Goal: Task Accomplishment & Management: Manage account settings

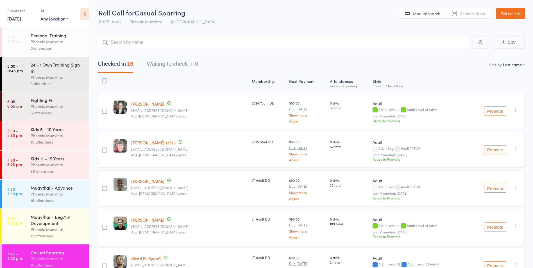
click at [517, 17] on link "Exit roll call" at bounding box center [510, 13] width 29 height 11
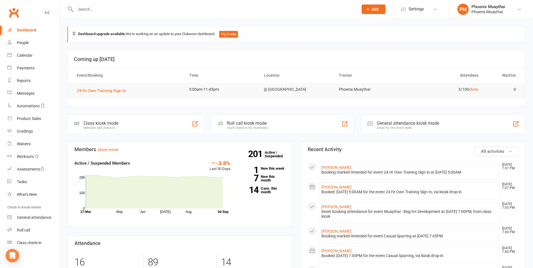
click at [103, 12] on input "text" at bounding box center [214, 9] width 281 height 8
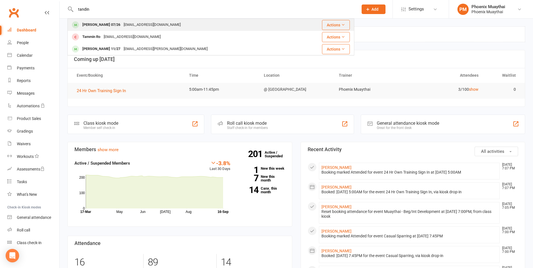
type input "tandin"
click at [106, 23] on div "Tandin Wangyel 07/26" at bounding box center [101, 25] width 41 height 8
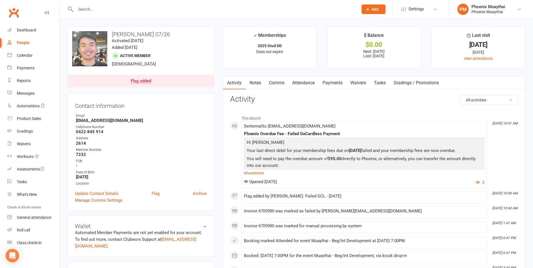
click at [330, 81] on link "Payments" at bounding box center [333, 82] width 28 height 13
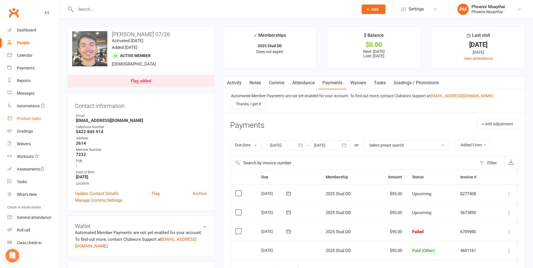
click at [38, 114] on link "Product Sales" at bounding box center [33, 118] width 52 height 13
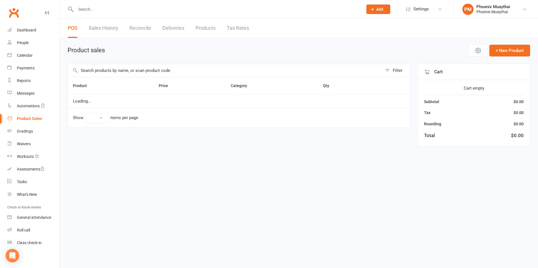
select select "100"
click at [109, 66] on input "text" at bounding box center [225, 70] width 314 height 13
type input "shirt80+"
drag, startPoint x: 88, startPoint y: 16, endPoint x: 91, endPoint y: 10, distance: 6.3
click at [90, 12] on div at bounding box center [212, 9] width 291 height 18
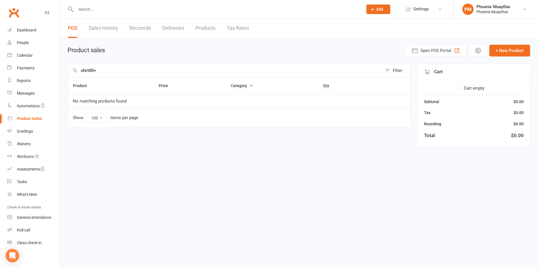
click at [91, 10] on input "text" at bounding box center [216, 9] width 285 height 8
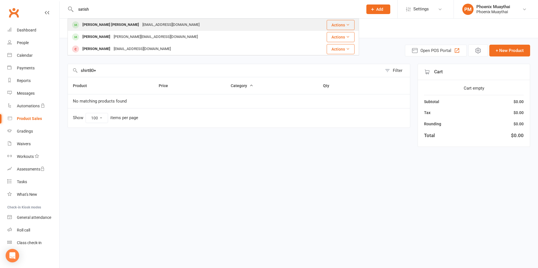
type input "satish"
click at [103, 26] on div "Satish Rajesh" at bounding box center [111, 25] width 60 height 8
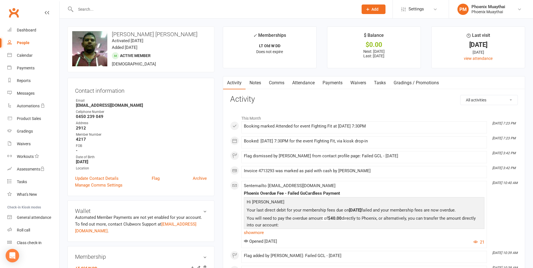
click at [327, 80] on link "Payments" at bounding box center [333, 82] width 28 height 13
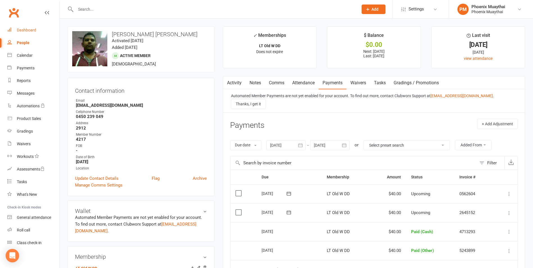
click at [28, 32] on div "Dashboard" at bounding box center [26, 30] width 19 height 4
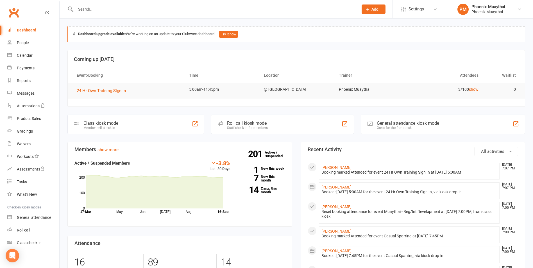
click at [85, 11] on input "text" at bounding box center [214, 9] width 281 height 8
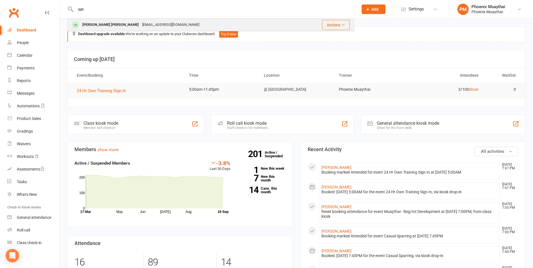
type input "sat"
click at [92, 24] on div "Satish Rajesh" at bounding box center [111, 25] width 60 height 8
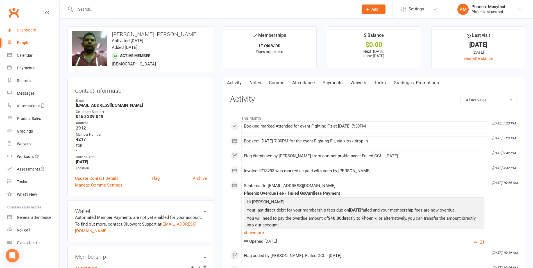
click at [35, 32] on div "Dashboard" at bounding box center [26, 30] width 19 height 4
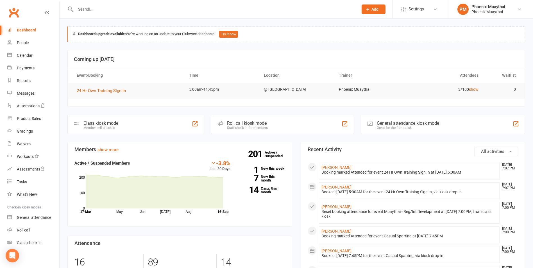
click at [82, 6] on input "text" at bounding box center [214, 9] width 281 height 8
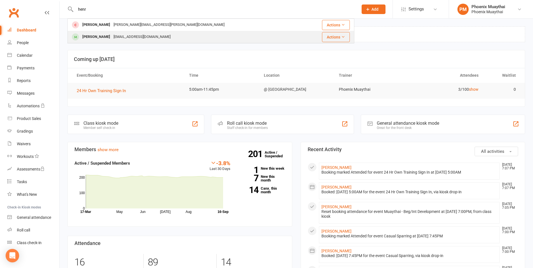
type input "henr"
click at [95, 34] on div "Henry Ferguson" at bounding box center [96, 37] width 31 height 8
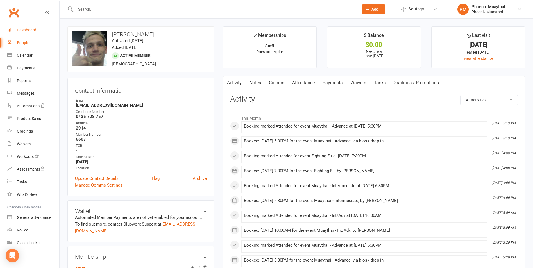
click at [24, 33] on link "Dashboard" at bounding box center [33, 30] width 52 height 13
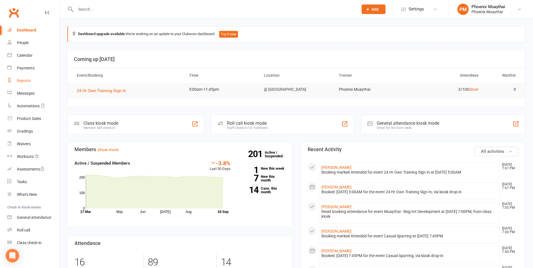
click at [40, 84] on link "Reports" at bounding box center [33, 81] width 52 height 13
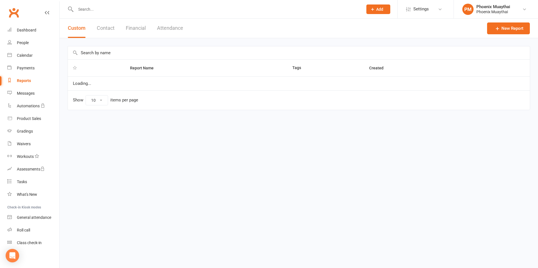
select select "100"
click at [115, 31] on div "Custom Contact Financial Attendance" at bounding box center [126, 28] width 132 height 19
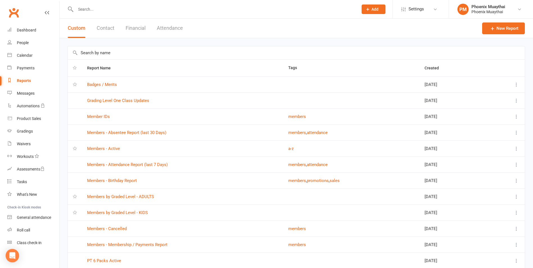
click at [116, 28] on div "Custom Contact Financial Attendance" at bounding box center [126, 28] width 132 height 19
click at [133, 27] on button "Financial" at bounding box center [136, 28] width 20 height 19
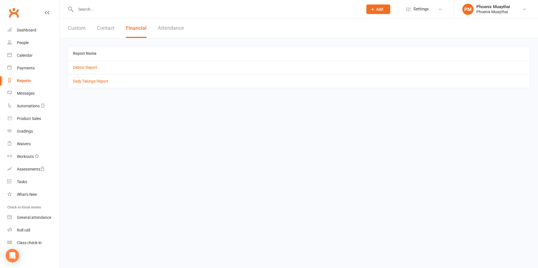
click at [99, 78] on td "Daily Takings Report" at bounding box center [299, 81] width 462 height 13
click at [98, 82] on link "Daily Takings Report" at bounding box center [90, 81] width 35 height 4
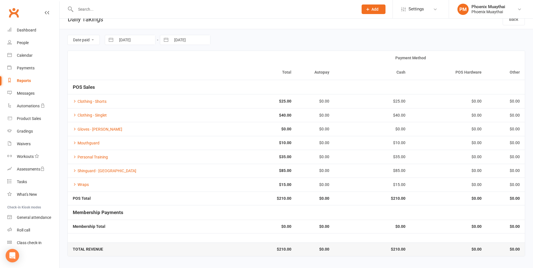
scroll to position [13, 0]
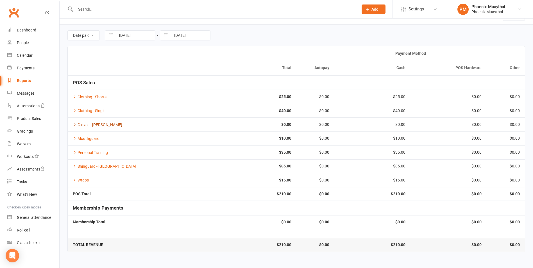
click at [75, 125] on icon at bounding box center [75, 125] width 4 height 4
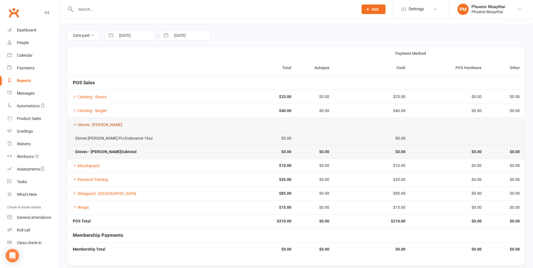
click at [75, 125] on icon at bounding box center [75, 125] width 4 height 4
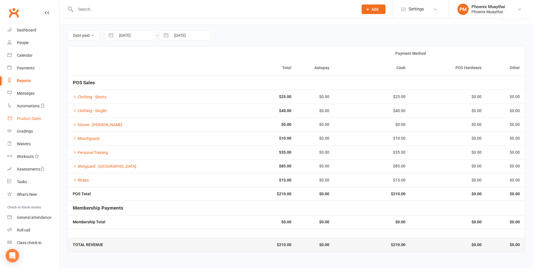
click at [33, 120] on div "Product Sales" at bounding box center [29, 118] width 24 height 4
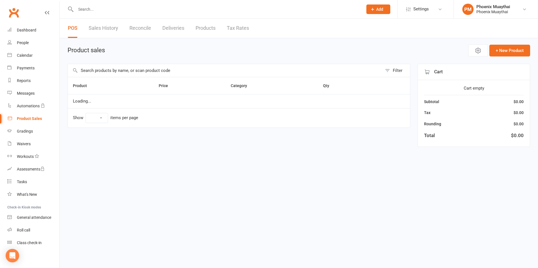
select select "100"
click at [94, 67] on input "text" at bounding box center [225, 70] width 314 height 13
type input "t"
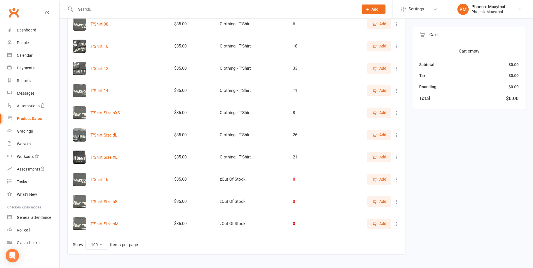
scroll to position [84, 0]
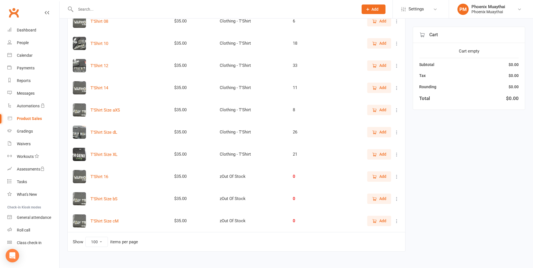
click at [370, 155] on button "Add" at bounding box center [379, 154] width 24 height 10
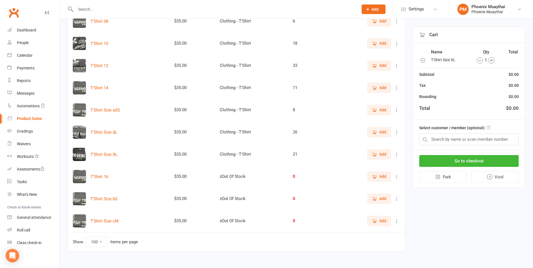
scroll to position [67, 0]
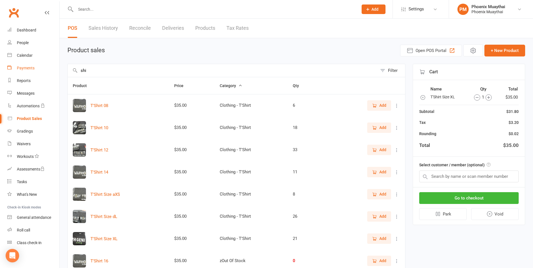
drag, startPoint x: 90, startPoint y: 72, endPoint x: 55, endPoint y: 70, distance: 34.9
click at [55, 70] on ui-view "Prospect Member Non-attending contact Class / event Appointment Grading event T…" at bounding box center [266, 176] width 533 height 351
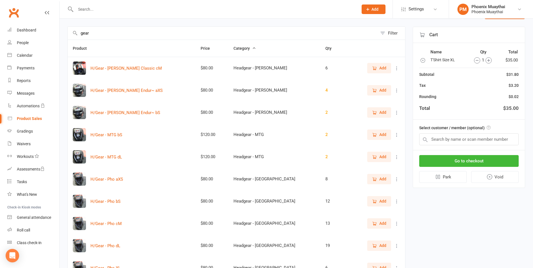
scroll to position [141, 0]
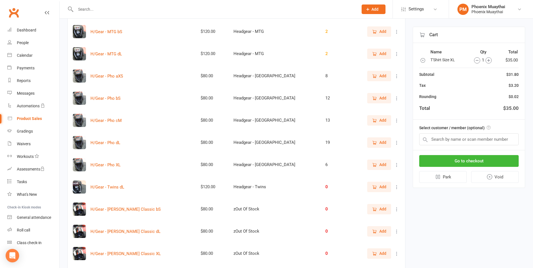
type input "gear"
click at [391, 140] on button "Add" at bounding box center [379, 142] width 24 height 10
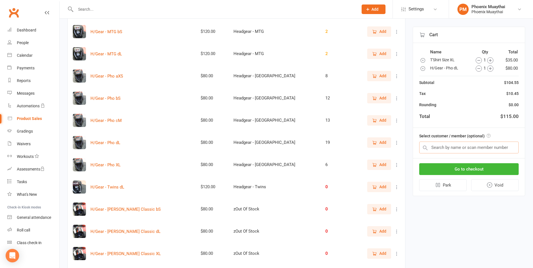
click at [452, 146] on input "text" at bounding box center [469, 148] width 100 height 12
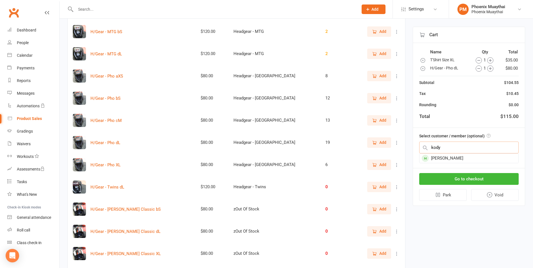
type input "kody"
click at [450, 160] on div "[PERSON_NAME]" at bounding box center [469, 158] width 99 height 9
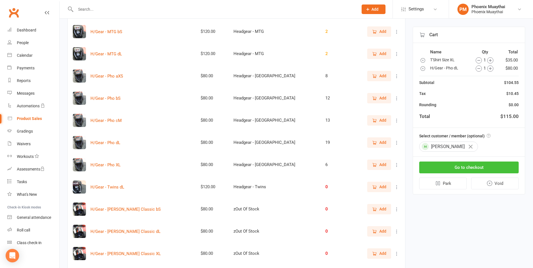
click at [467, 171] on button "Go to checkout" at bounding box center [469, 168] width 100 height 12
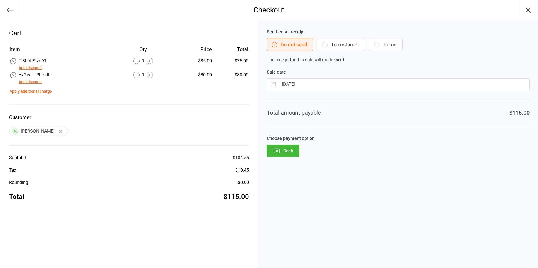
click at [287, 149] on button "Cash" at bounding box center [283, 151] width 33 height 12
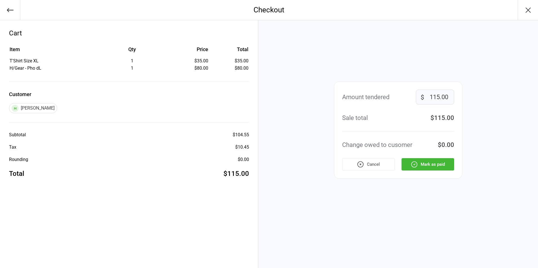
click at [438, 169] on button "Mark as paid" at bounding box center [427, 164] width 53 height 12
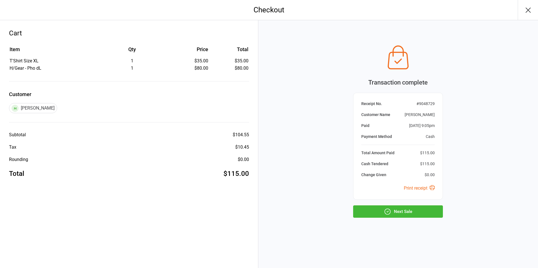
click at [410, 213] on button "Next Sale" at bounding box center [398, 212] width 90 height 12
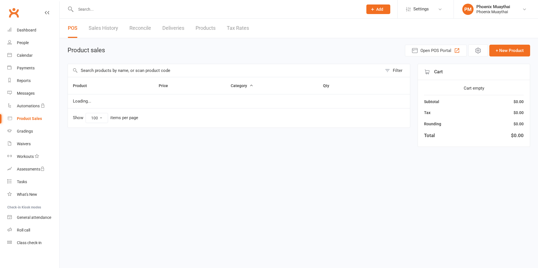
select select "100"
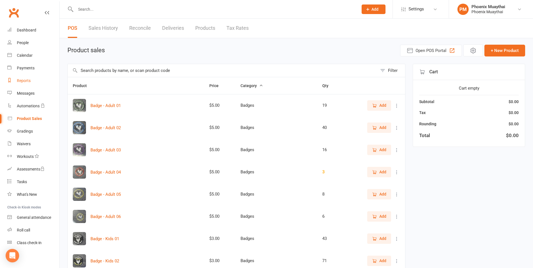
click at [31, 79] on link "Reports" at bounding box center [33, 81] width 52 height 13
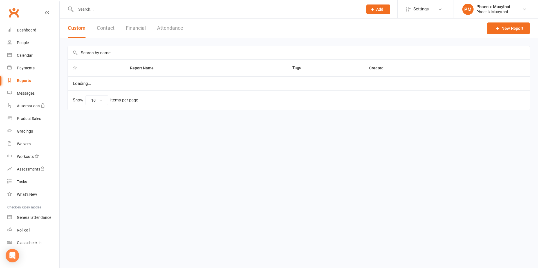
select select "100"
click at [133, 26] on button "Financial" at bounding box center [136, 28] width 20 height 19
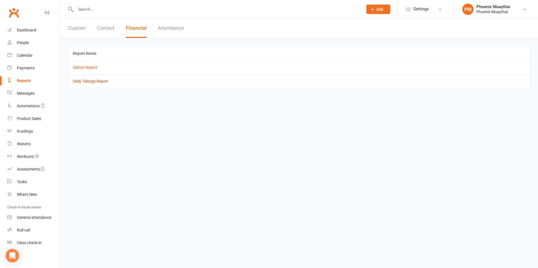
click at [92, 82] on link "Daily Takings Report" at bounding box center [90, 81] width 35 height 4
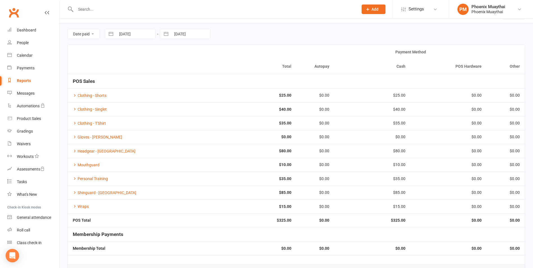
scroll to position [28, 0]
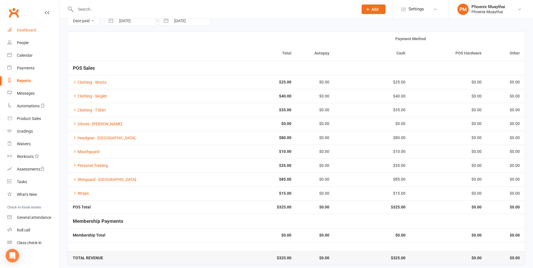
click at [42, 33] on link "Dashboard" at bounding box center [33, 30] width 52 height 13
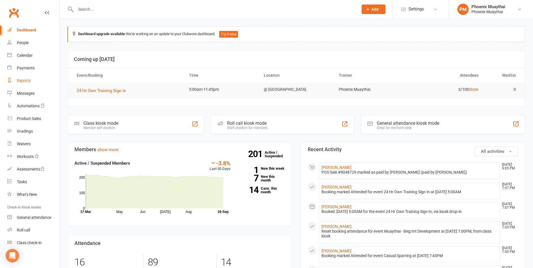
click at [29, 80] on div "Reports" at bounding box center [24, 80] width 14 height 4
select select "100"
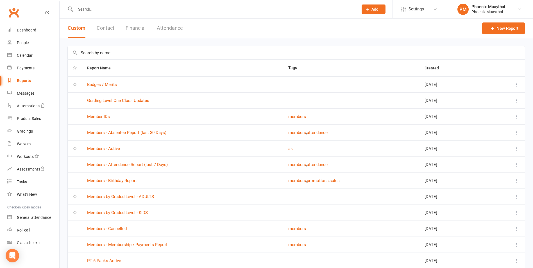
click at [113, 27] on button "Contact" at bounding box center [106, 28] width 18 height 19
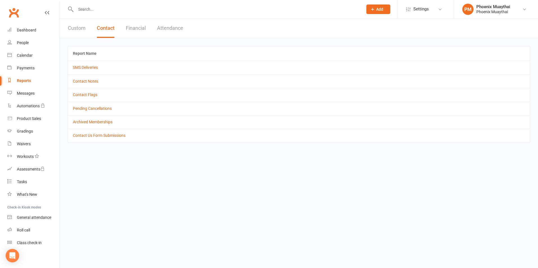
click at [96, 92] on td "Contact Flags" at bounding box center [299, 94] width 462 height 13
click at [95, 93] on link "Contact Flags" at bounding box center [85, 95] width 24 height 4
select select "active_only"
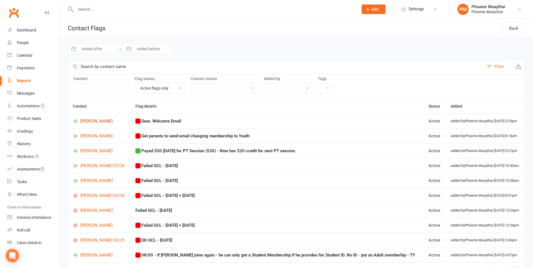
click at [101, 121] on link "Carter Finchett" at bounding box center [99, 121] width 53 height 5
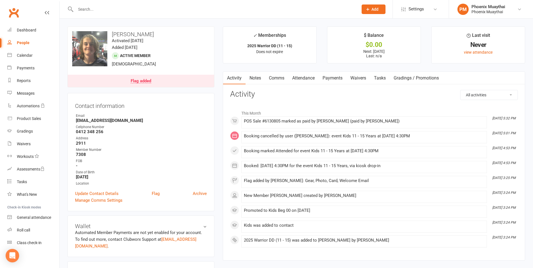
click at [136, 81] on div "Flag added" at bounding box center [141, 81] width 21 height 4
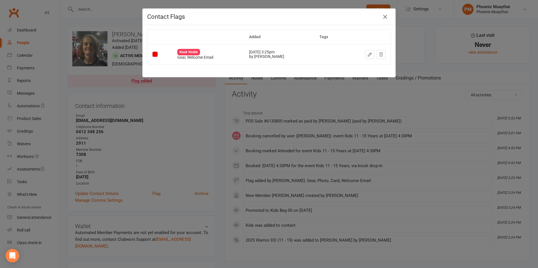
click at [367, 54] on icon "button" at bounding box center [369, 54] width 5 height 5
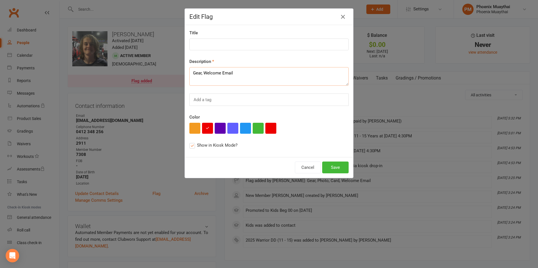
click at [201, 71] on textarea "Gear, Welcome Email" at bounding box center [268, 76] width 159 height 19
type textarea "Welcome Email"
click at [337, 168] on button "Save" at bounding box center [335, 168] width 26 height 12
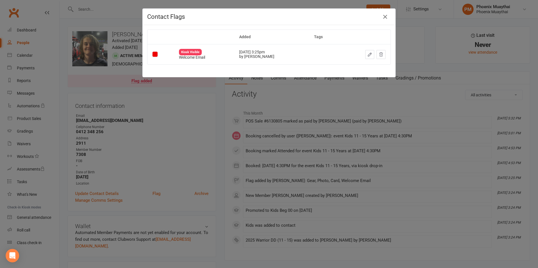
click at [231, 86] on div "Contact Flags Added Tags Kiosk Visible Welcome Email Sep 16, 2025 3:25pm by Pho…" at bounding box center [269, 134] width 538 height 268
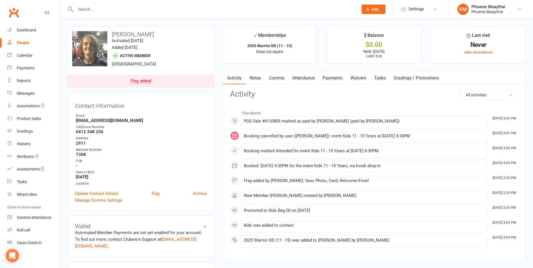
select select "active_only"
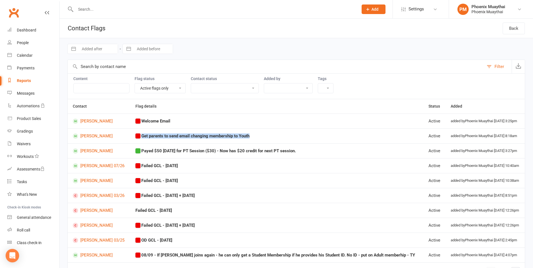
drag, startPoint x: 254, startPoint y: 139, endPoint x: 136, endPoint y: 134, distance: 118.5
click at [135, 135] on td "Get parents to send email changing membership to Youth" at bounding box center [276, 135] width 293 height 15
drag, startPoint x: 136, startPoint y: 134, endPoint x: 175, endPoint y: 136, distance: 38.8
click at [175, 136] on strong "Get parents to send email changing membership to Youth" at bounding box center [195, 136] width 108 height 5
click at [36, 229] on link "Roll call" at bounding box center [33, 230] width 52 height 13
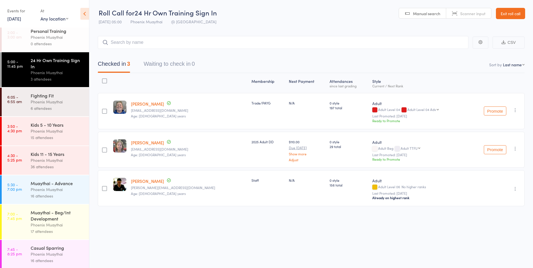
scroll to position [6, 0]
click at [61, 250] on div "Casual Sparring" at bounding box center [58, 247] width 54 height 6
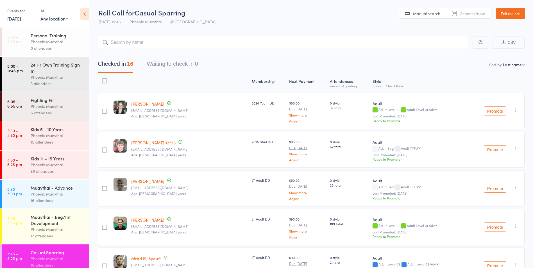
click at [62, 234] on div "17 attendees" at bounding box center [58, 236] width 54 height 6
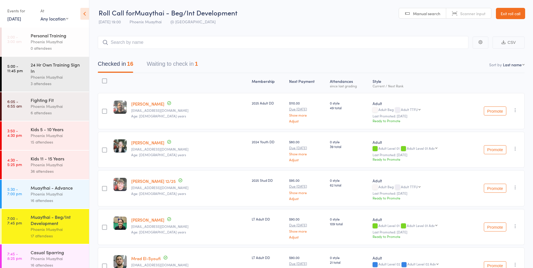
click at [178, 67] on button "Waiting to check in 1" at bounding box center [172, 65] width 51 height 15
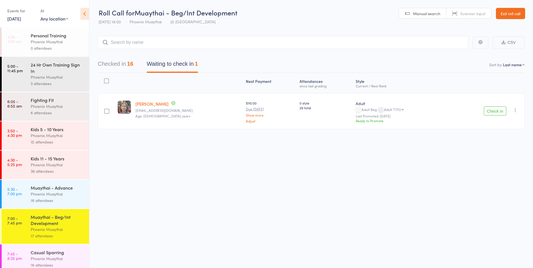
click at [513, 112] on icon "button" at bounding box center [516, 110] width 6 height 6
click at [504, 165] on li "Remove" at bounding box center [495, 167] width 46 height 8
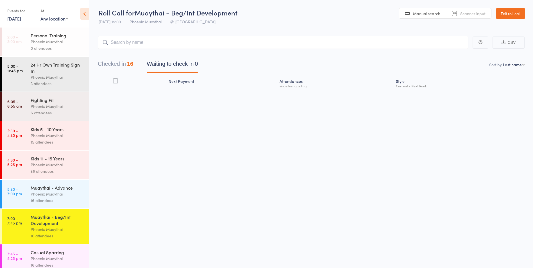
click at [119, 67] on button "Checked in 16" at bounding box center [115, 65] width 35 height 15
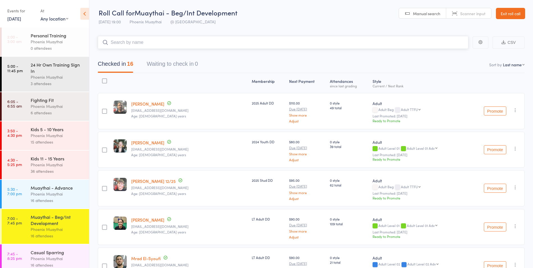
click at [128, 39] on input "search" at bounding box center [283, 42] width 371 height 13
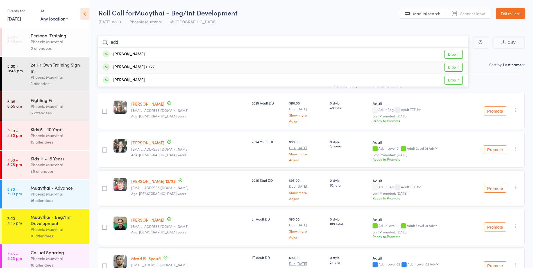
type input "edd"
click at [137, 66] on div "[PERSON_NAME] 11/27" at bounding box center [129, 67] width 52 height 6
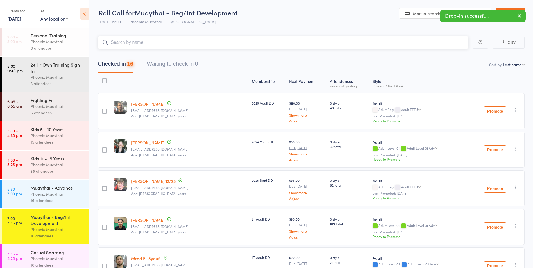
click at [140, 42] on input "search" at bounding box center [283, 42] width 371 height 13
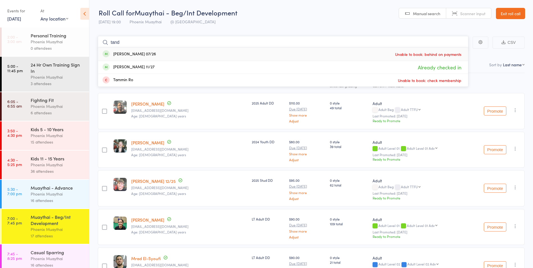
type input "tand"
click at [151, 58] on div "[PERSON_NAME] 07/26 Unable to book: behind on payments" at bounding box center [283, 54] width 370 height 13
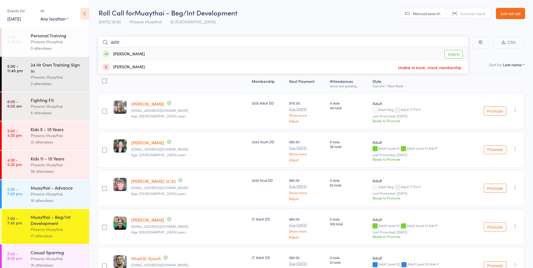
type input "asht"
click at [136, 53] on div "[PERSON_NAME]" at bounding box center [124, 54] width 42 height 6
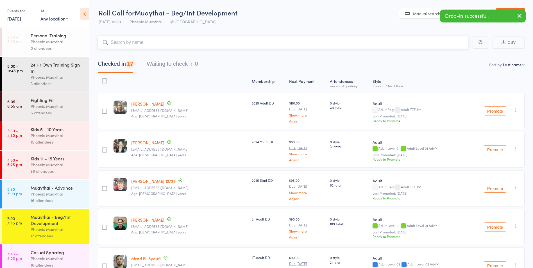
click at [137, 40] on input "search" at bounding box center [283, 42] width 371 height 13
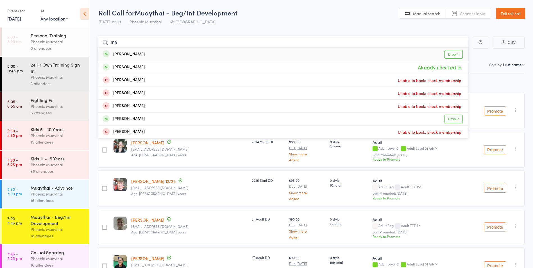
type input "m"
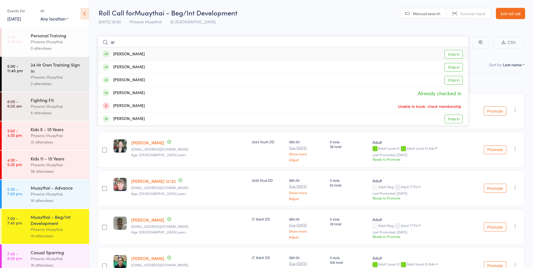
type input "a"
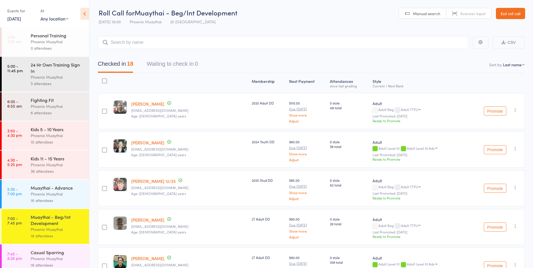
click at [67, 261] on div "Phoenix Muaythai" at bounding box center [58, 259] width 54 height 6
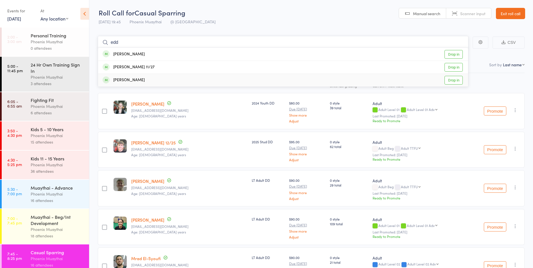
type input "edd"
click at [141, 67] on div "[PERSON_NAME] 11/27 Drop in" at bounding box center [283, 67] width 370 height 13
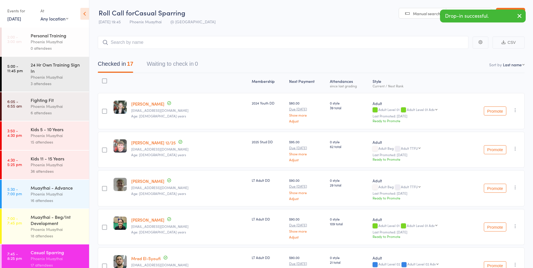
click at [56, 233] on div "Phoenix Muaythai" at bounding box center [58, 229] width 54 height 6
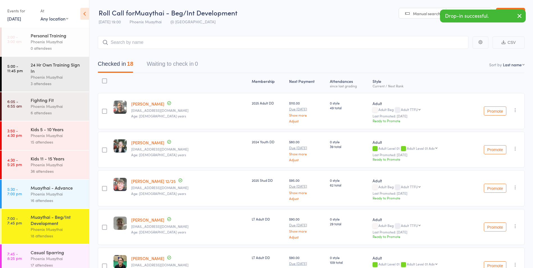
click at [153, 41] on input "search" at bounding box center [283, 42] width 371 height 13
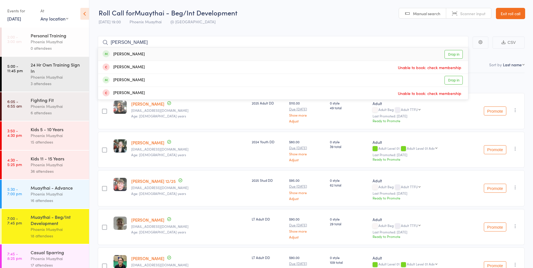
type input "[PERSON_NAME]"
click at [142, 55] on div "[PERSON_NAME] Drop in" at bounding box center [283, 54] width 370 height 13
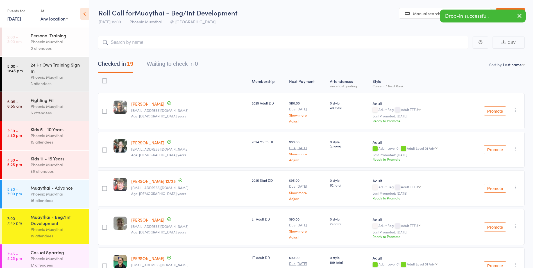
click at [66, 250] on div "Casual Sparring" at bounding box center [58, 252] width 54 height 6
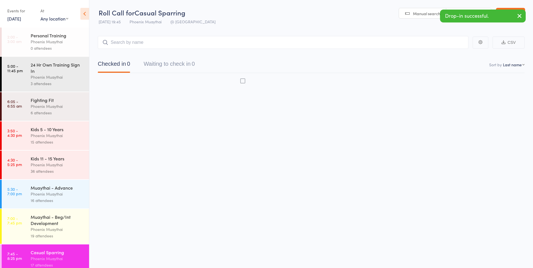
click at [64, 227] on div "Phoenix Muaythai" at bounding box center [58, 229] width 54 height 6
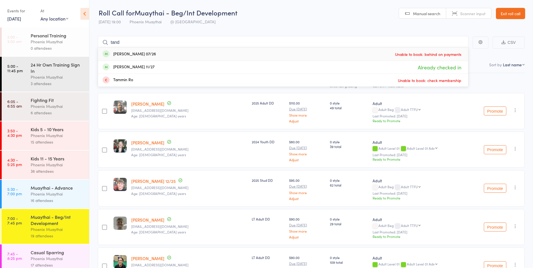
type input "tand"
click at [154, 54] on div "[PERSON_NAME] 07/26 Unable to book: behind on payments" at bounding box center [283, 54] width 370 height 13
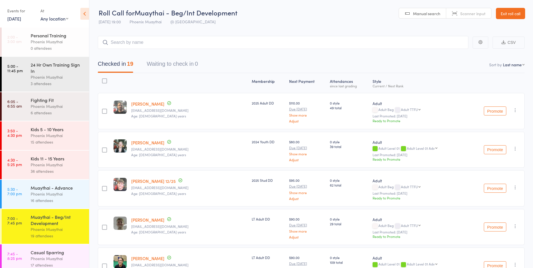
drag, startPoint x: 514, startPoint y: 15, endPoint x: 506, endPoint y: 15, distance: 7.9
click at [514, 15] on link "Exit roll call" at bounding box center [510, 13] width 29 height 11
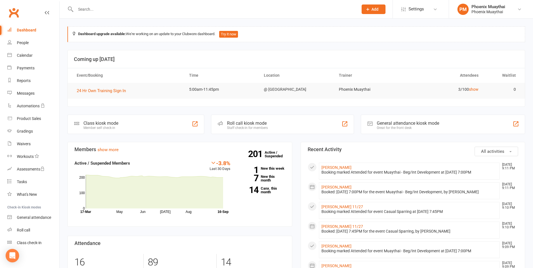
click at [9, 84] on link "Reports" at bounding box center [33, 81] width 52 height 13
select select "100"
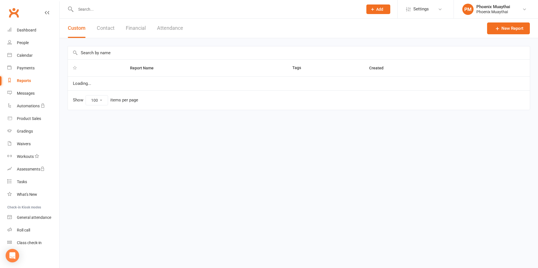
click at [135, 29] on button "Financial" at bounding box center [136, 28] width 20 height 19
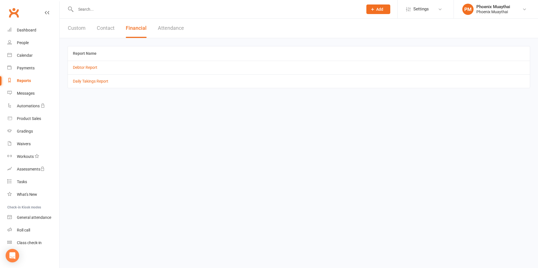
click at [81, 27] on button "Custom" at bounding box center [77, 28] width 18 height 19
select select "100"
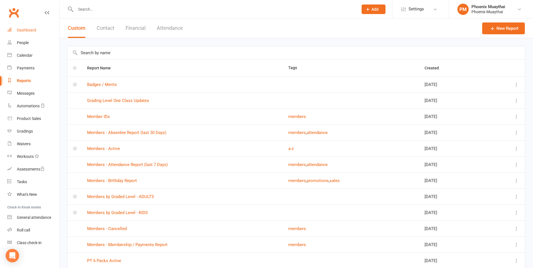
click at [31, 32] on div "Dashboard" at bounding box center [26, 30] width 19 height 4
